Goal: Task Accomplishment & Management: Use online tool/utility

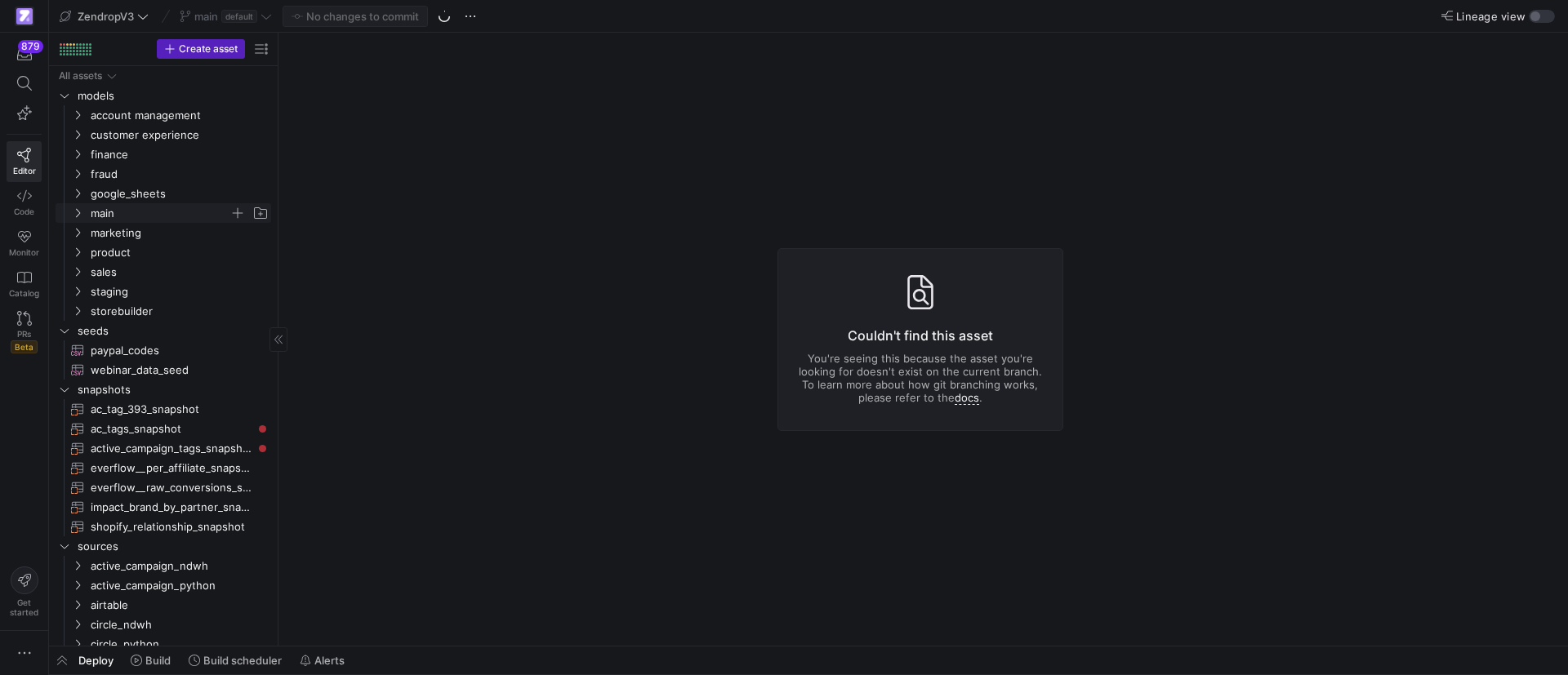
click at [80, 207] on y42-icon "Press SPACE to select this row." at bounding box center [77, 213] width 13 height 13
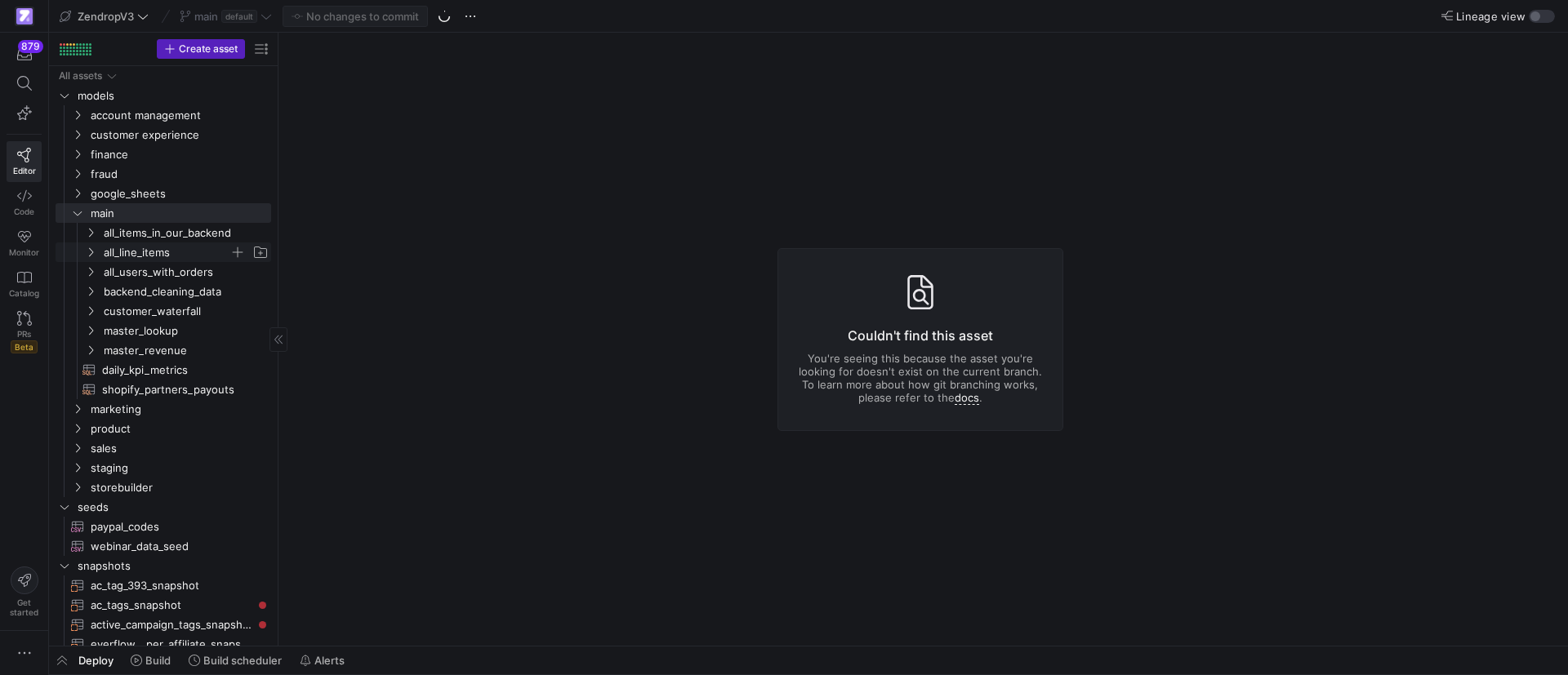
click at [88, 249] on icon "Press SPACE to select this row." at bounding box center [90, 252] width 11 height 10
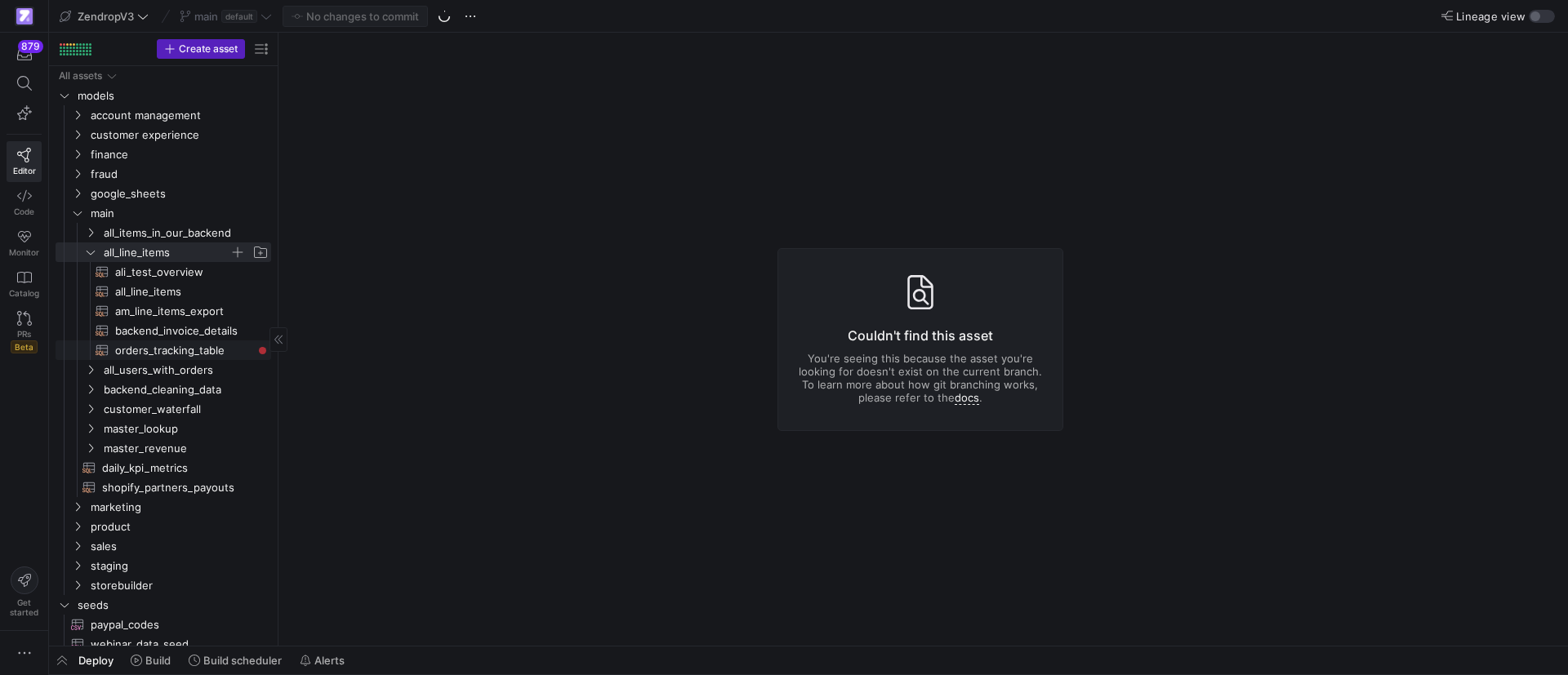
drag, startPoint x: 143, startPoint y: 353, endPoint x: 152, endPoint y: 358, distance: 10.3
click at [143, 353] on span "orders_tracking_table​​​​​​​​​​" at bounding box center [183, 350] width 137 height 18
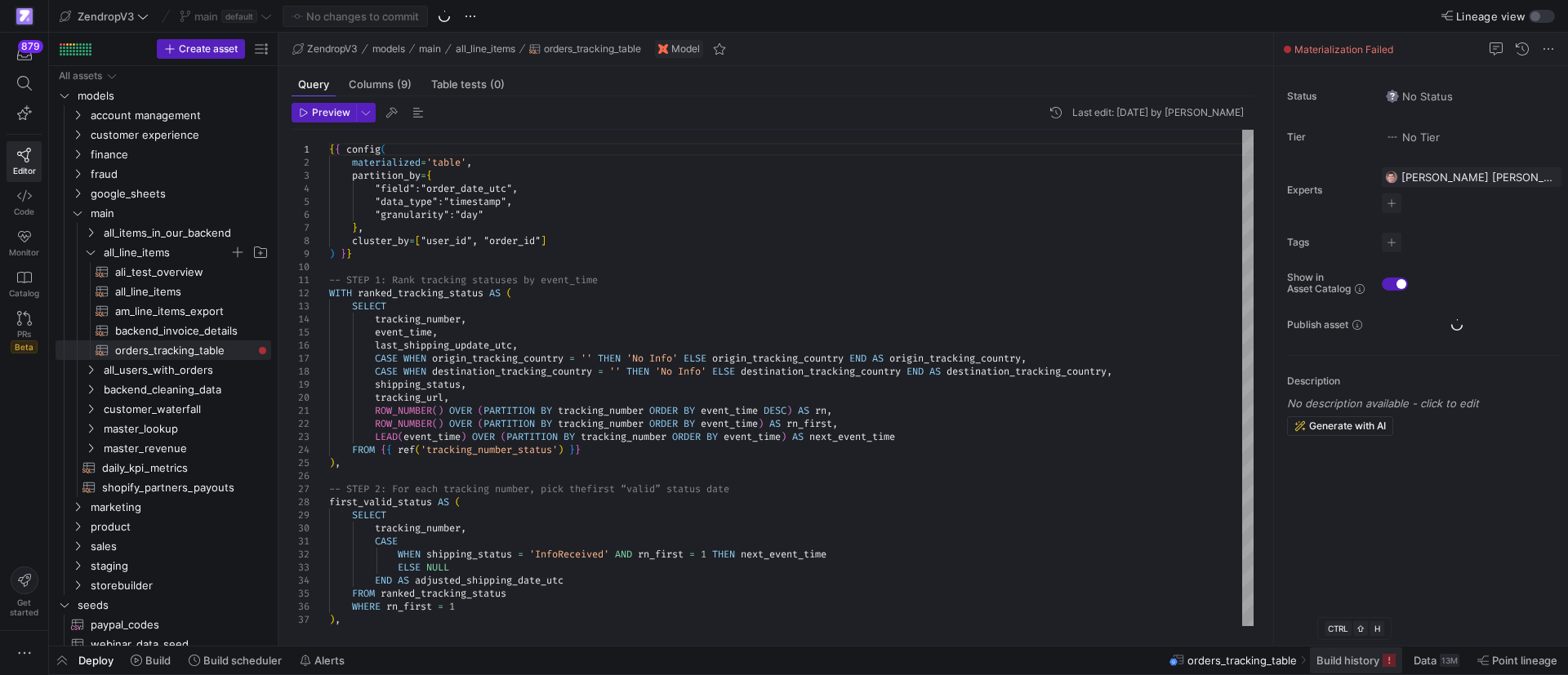
click at [1359, 660] on span "Build history" at bounding box center [1348, 660] width 63 height 13
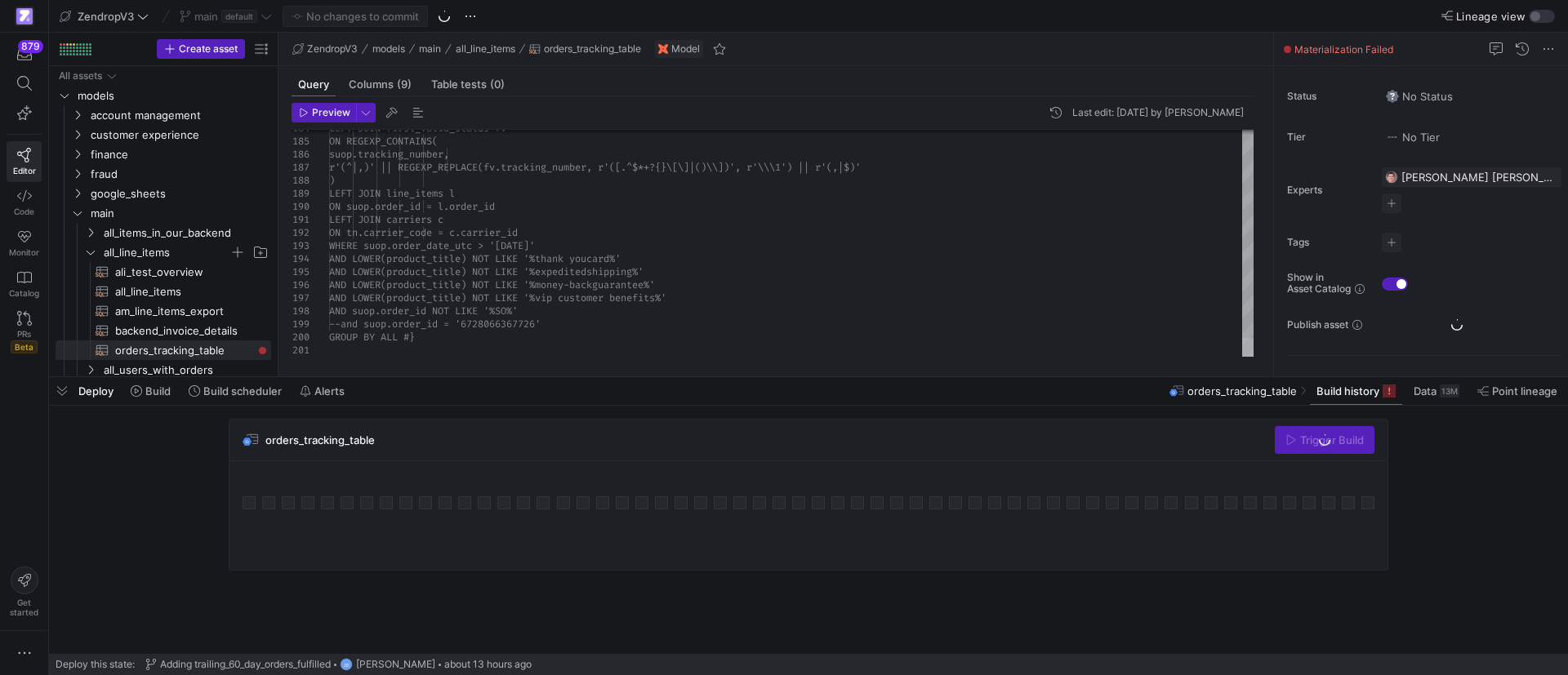
click at [1242, 357] on div at bounding box center [1247, 348] width 11 height 18
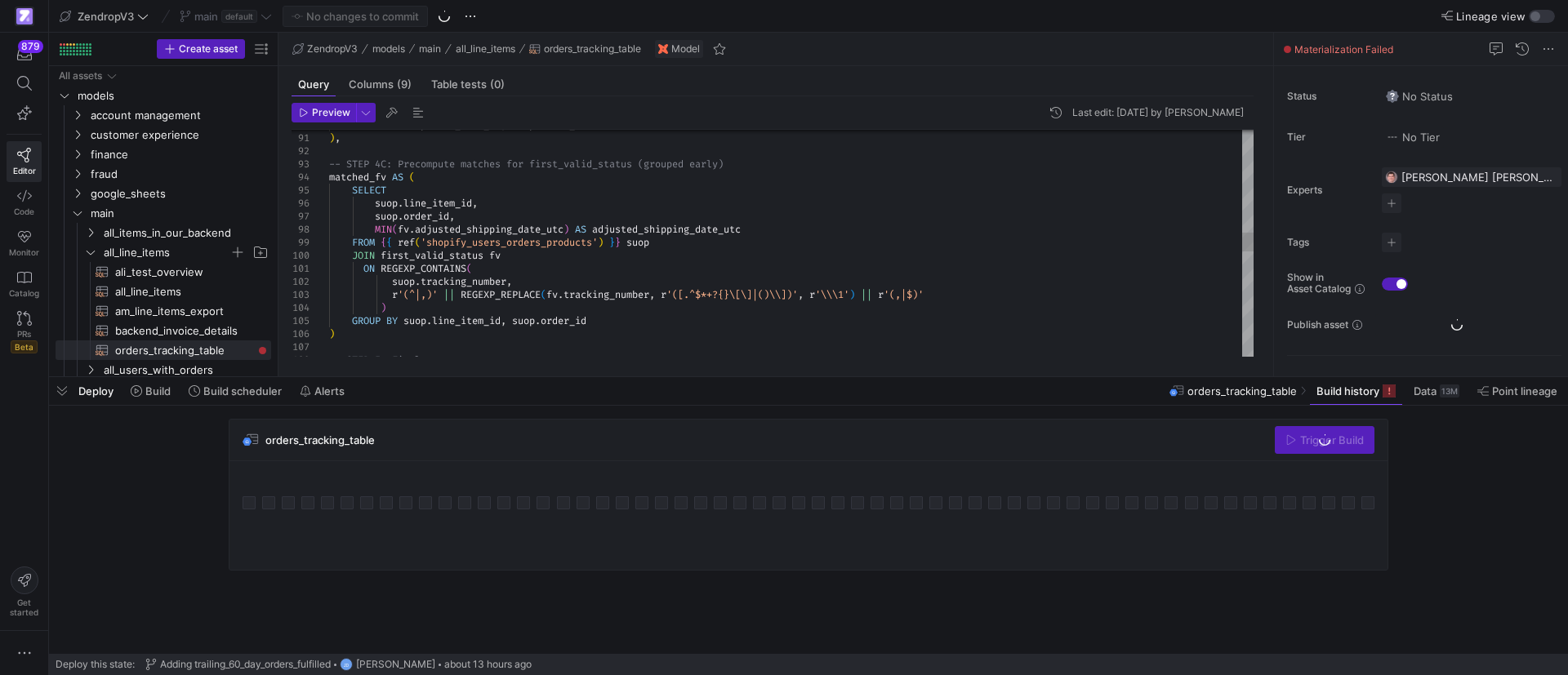
type textarea "ON REGEXP_CONTAINS( suop.tracking_number, r'(^|,)' || REGEXP_REPLACE(fv.trackin…"
click at [607, 268] on div "GROUP BY suop . line_item_id , suop . order_id ) , -- STEP 4C: Precompute match…" at bounding box center [791, 262] width 925 height 2640
